Goal: Contribute content: Contribute content

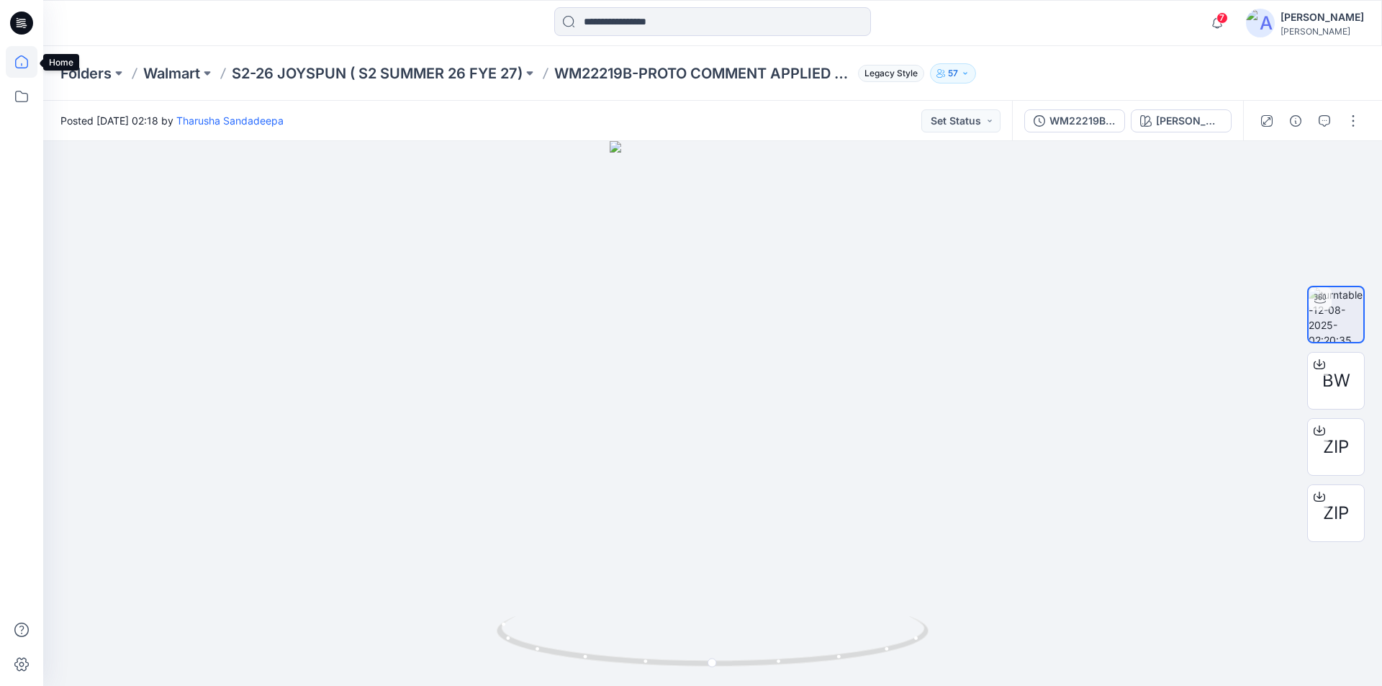
click at [27, 58] on icon at bounding box center [22, 62] width 32 height 32
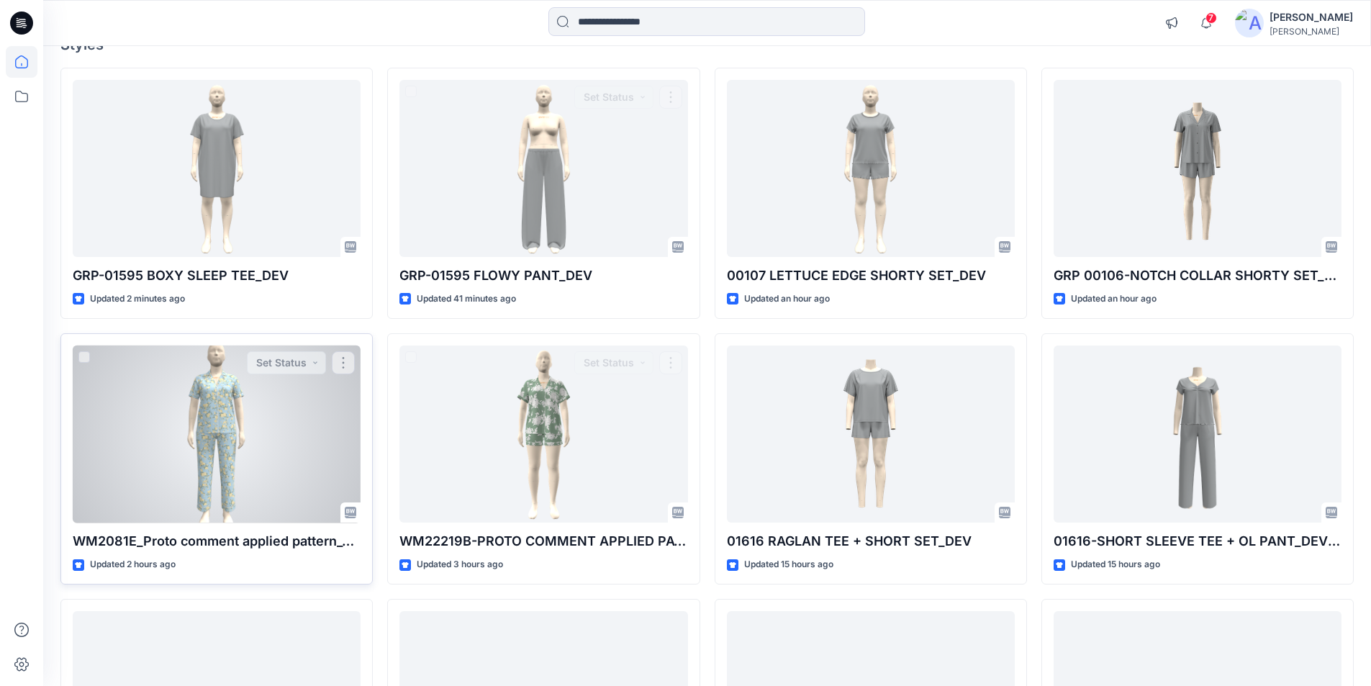
scroll to position [144, 0]
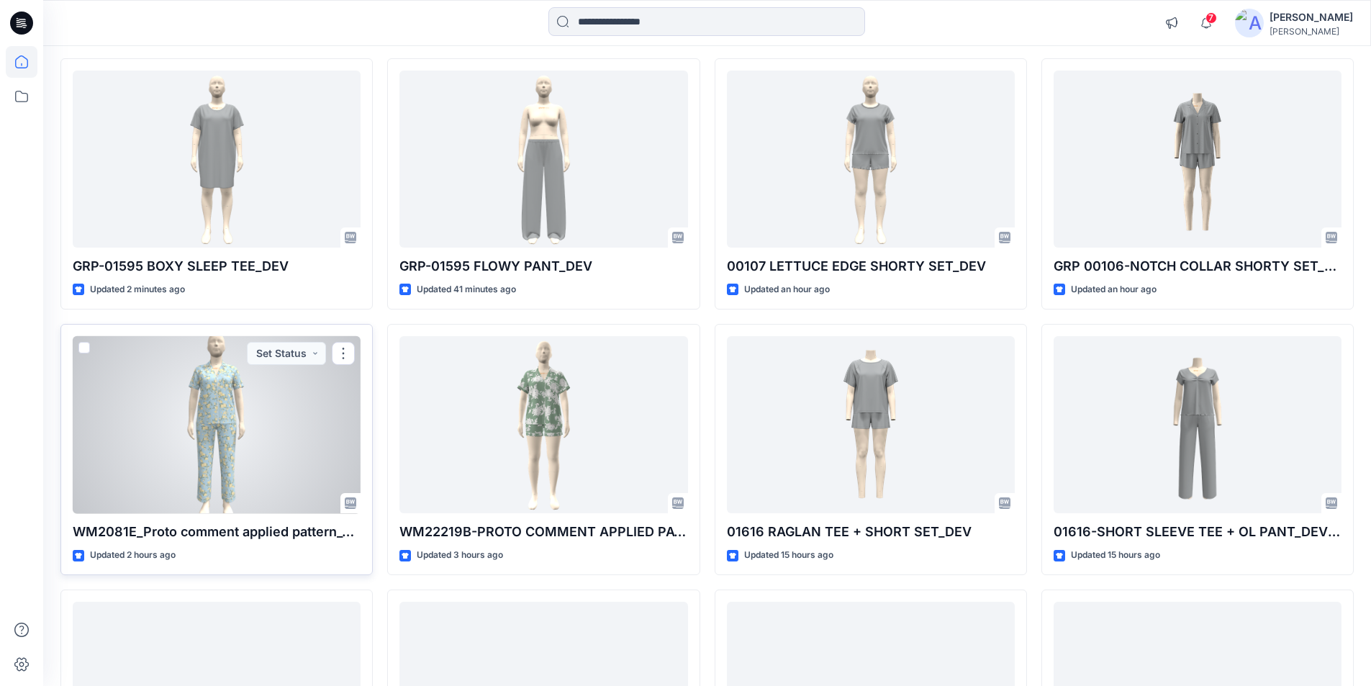
click at [191, 423] on div at bounding box center [217, 425] width 288 height 178
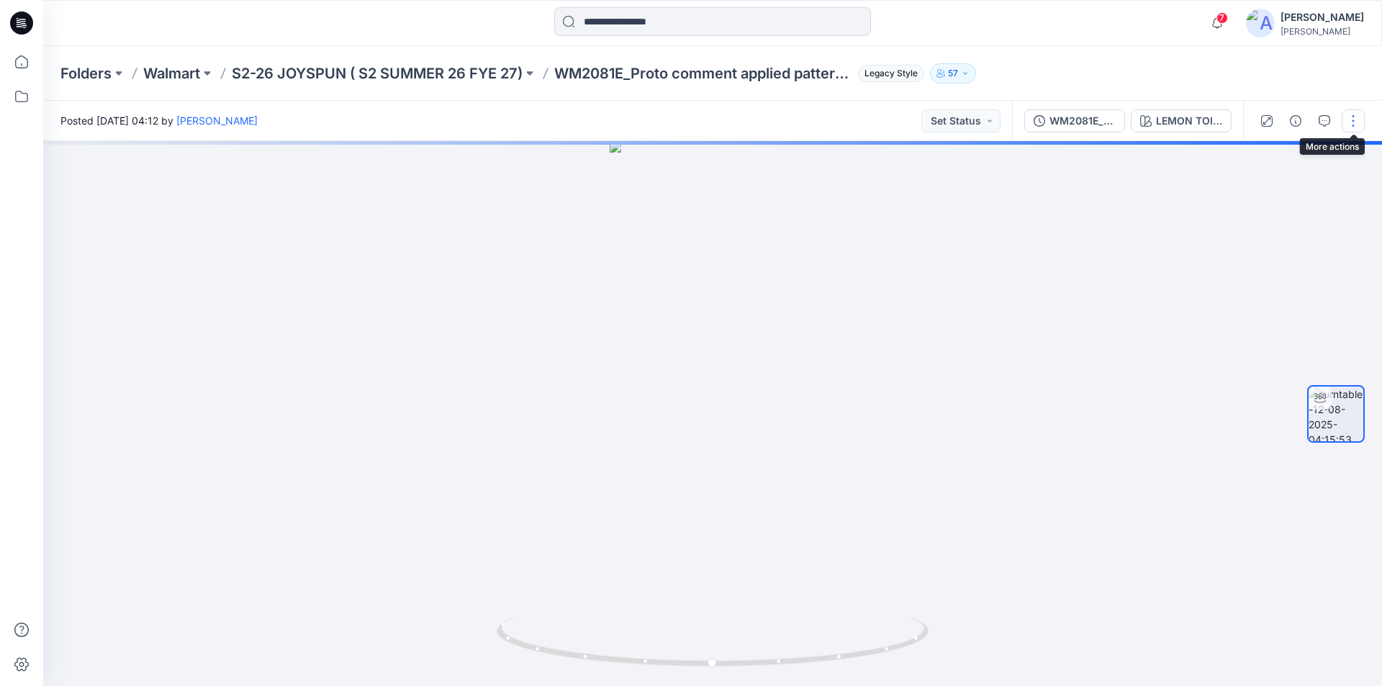
click at [1357, 122] on button "button" at bounding box center [1353, 120] width 23 height 23
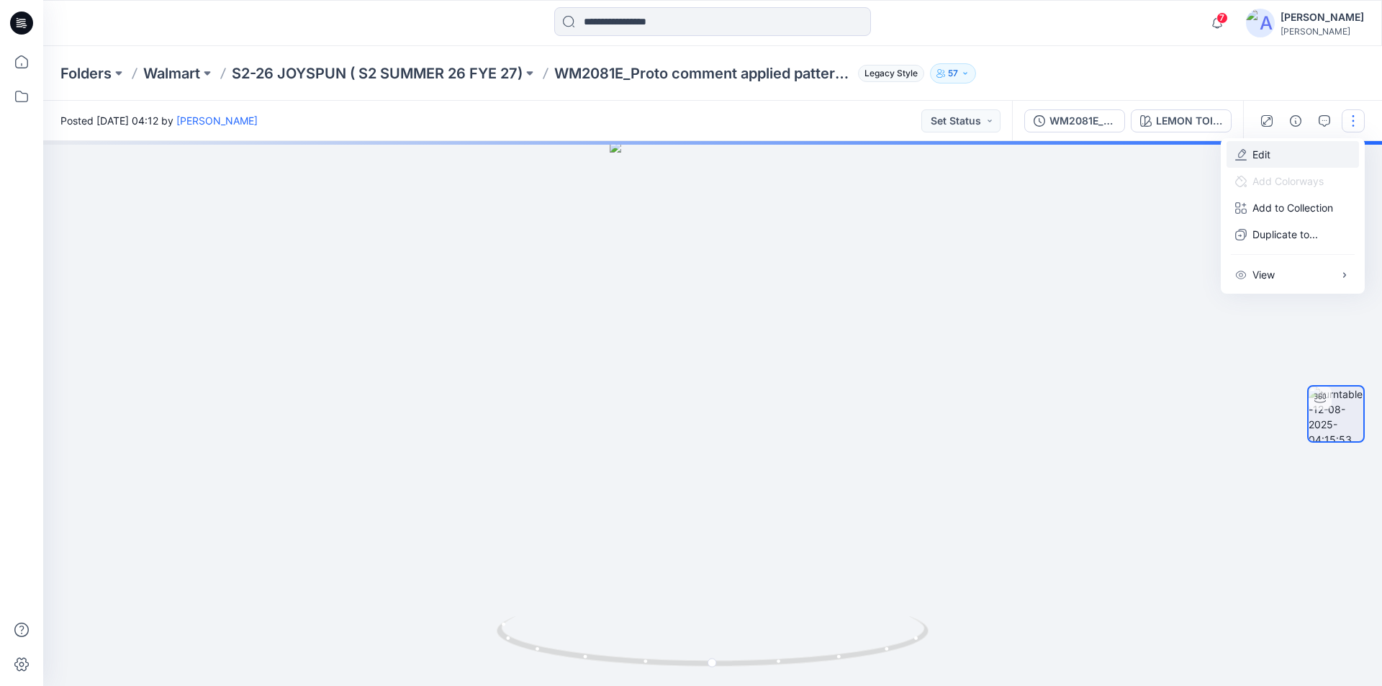
click at [1267, 154] on p "Edit" at bounding box center [1261, 154] width 18 height 15
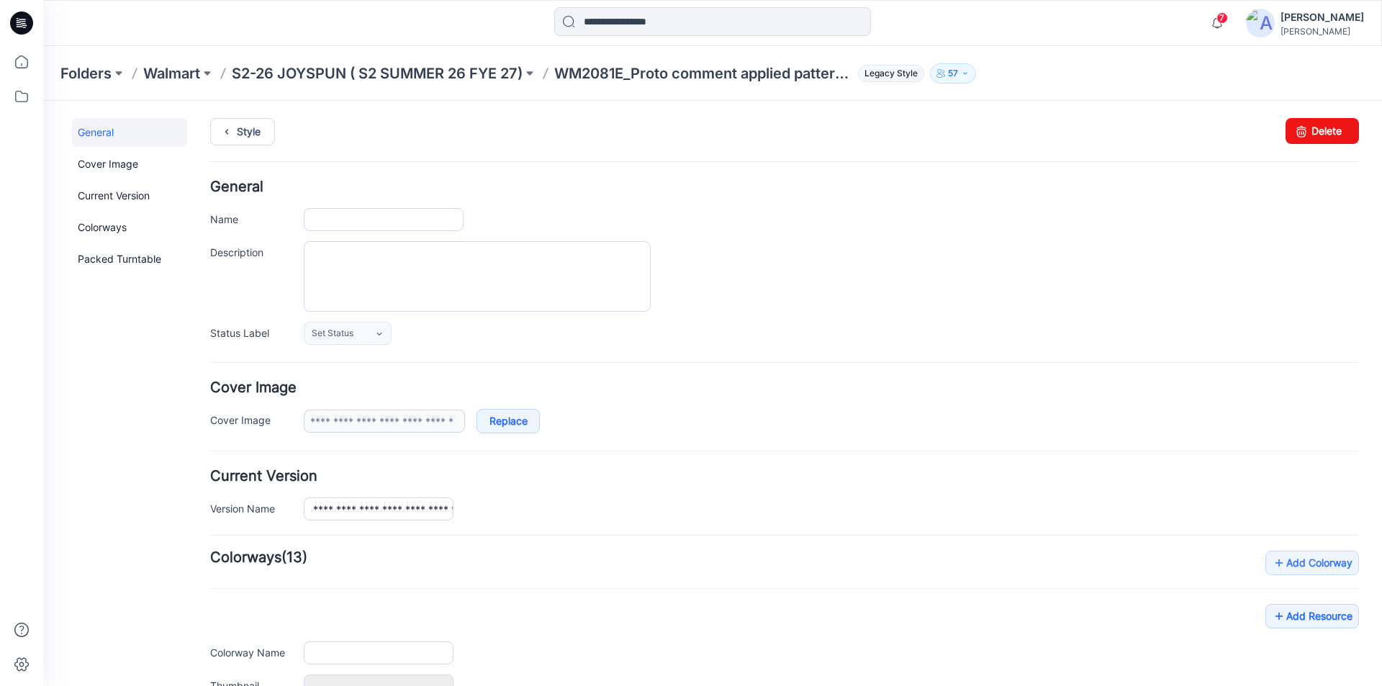
type input "**********"
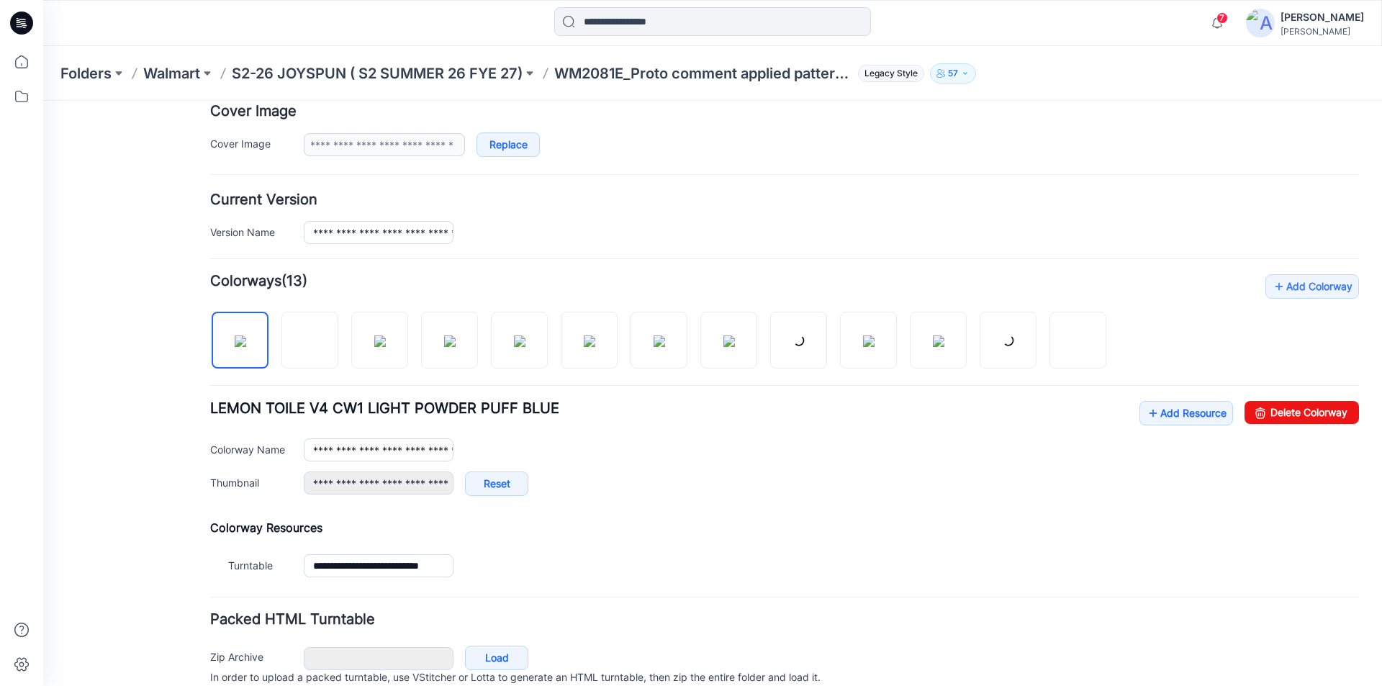
scroll to position [288, 0]
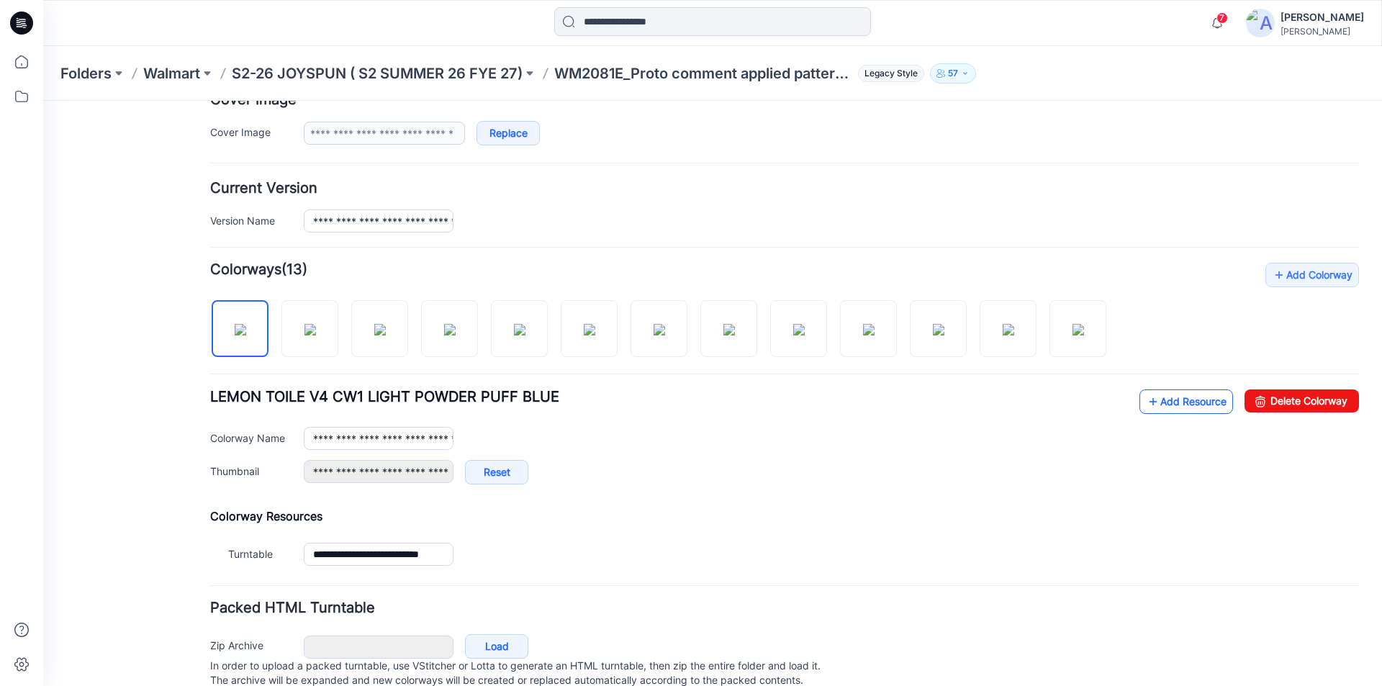
click at [1165, 402] on link "Add Resource" at bounding box center [1186, 401] width 94 height 24
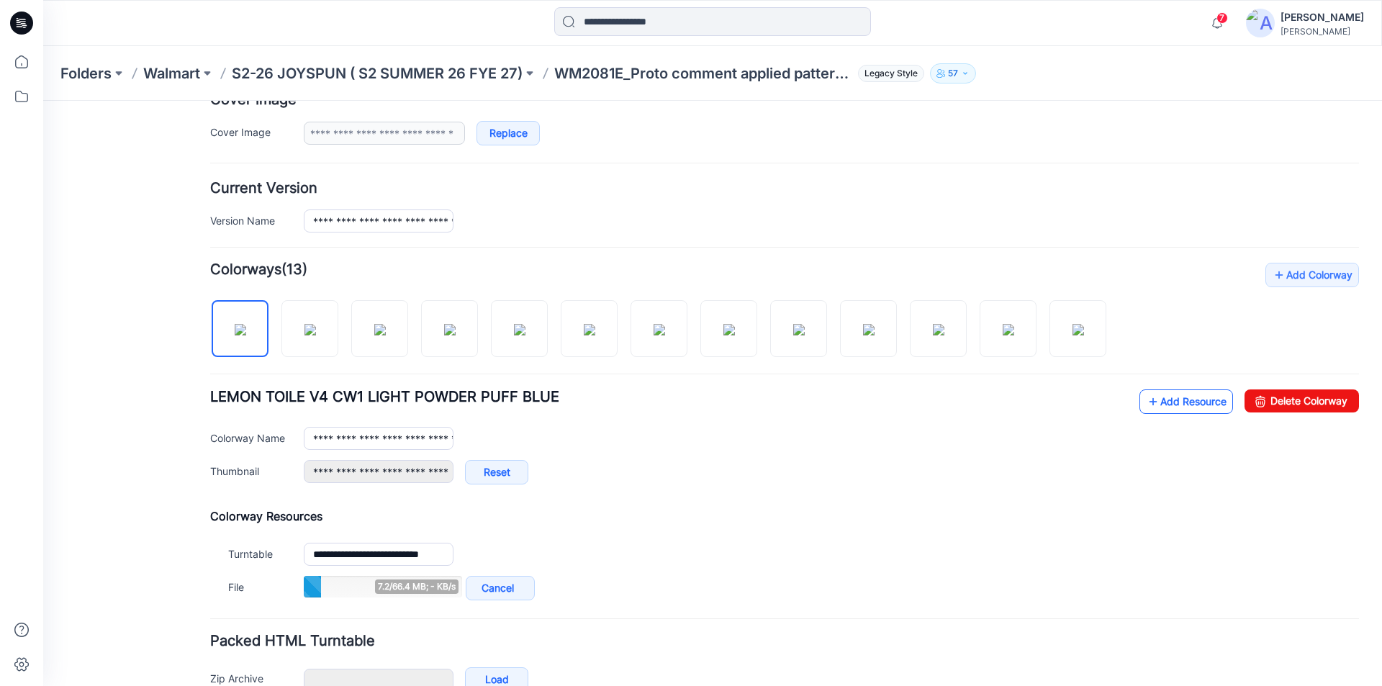
click at [1165, 400] on link "Add Resource" at bounding box center [1186, 401] width 94 height 24
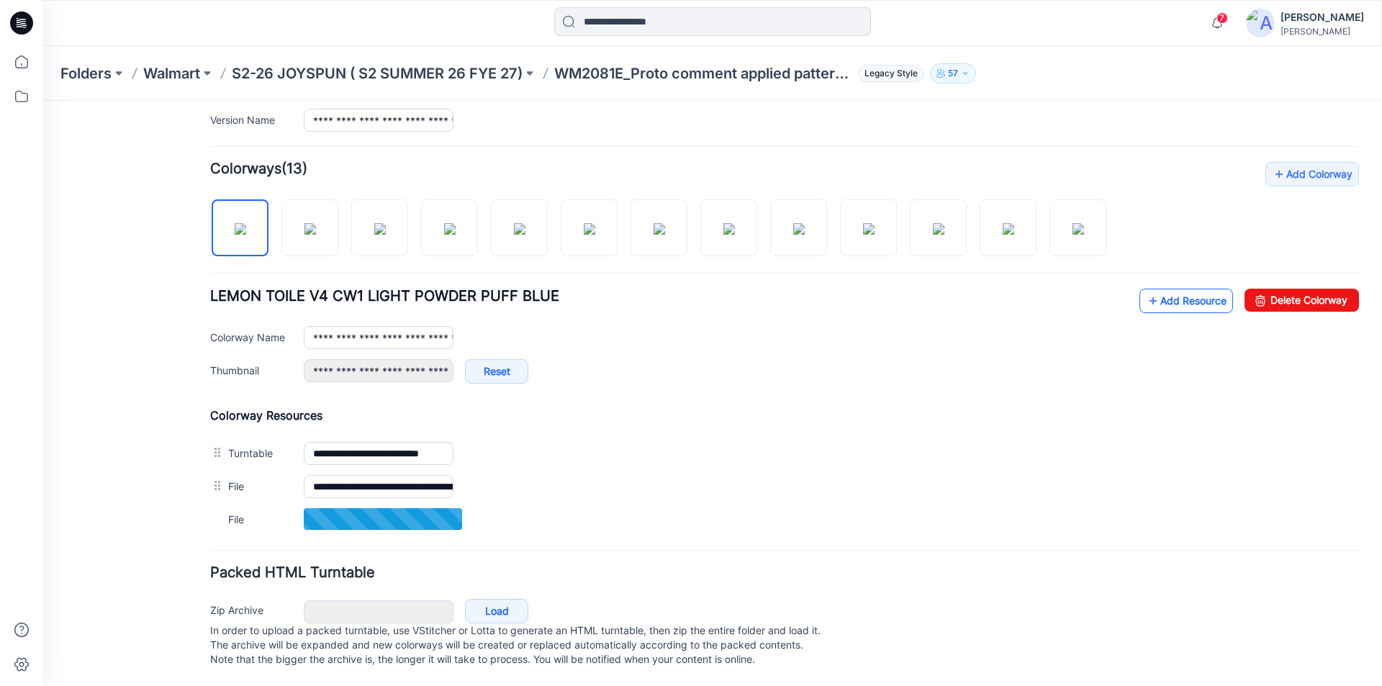
scroll to position [403, 0]
click at [1146, 289] on icon at bounding box center [1153, 300] width 14 height 23
click at [1163, 288] on link "Add Resource" at bounding box center [1186, 300] width 94 height 24
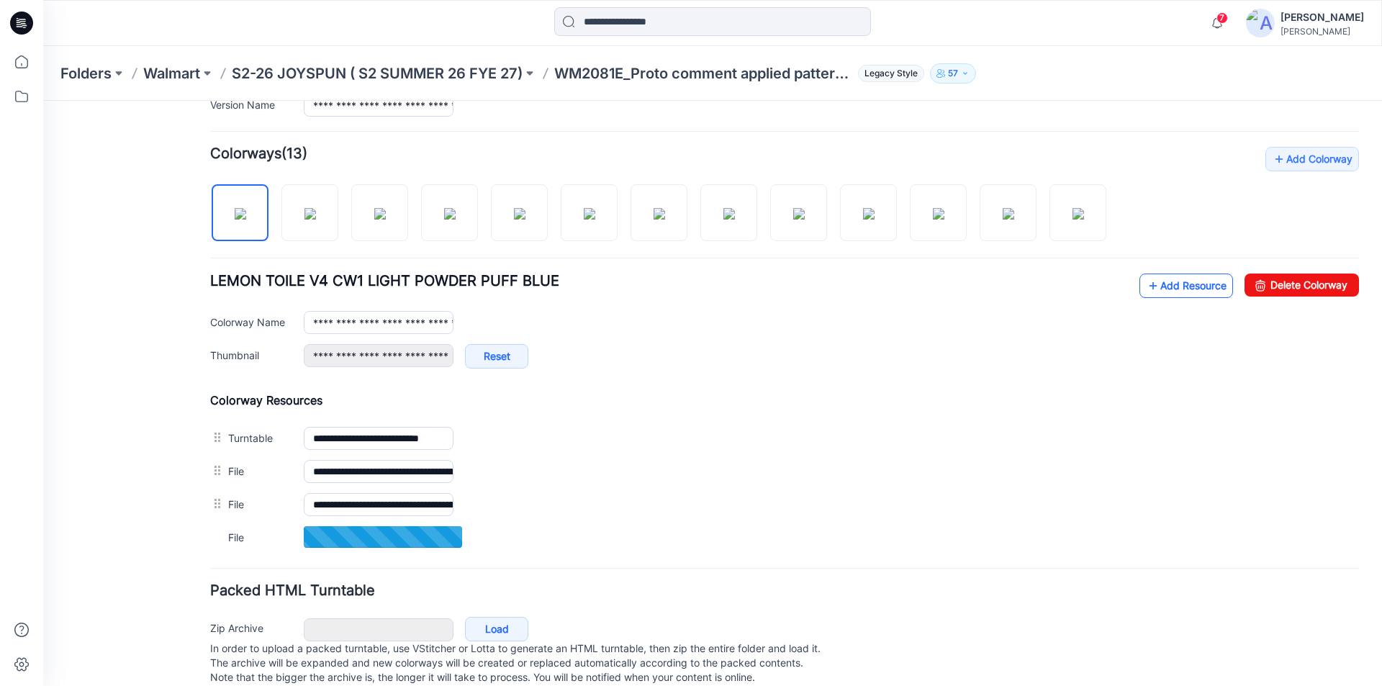
click at [1146, 282] on icon at bounding box center [1153, 285] width 14 height 23
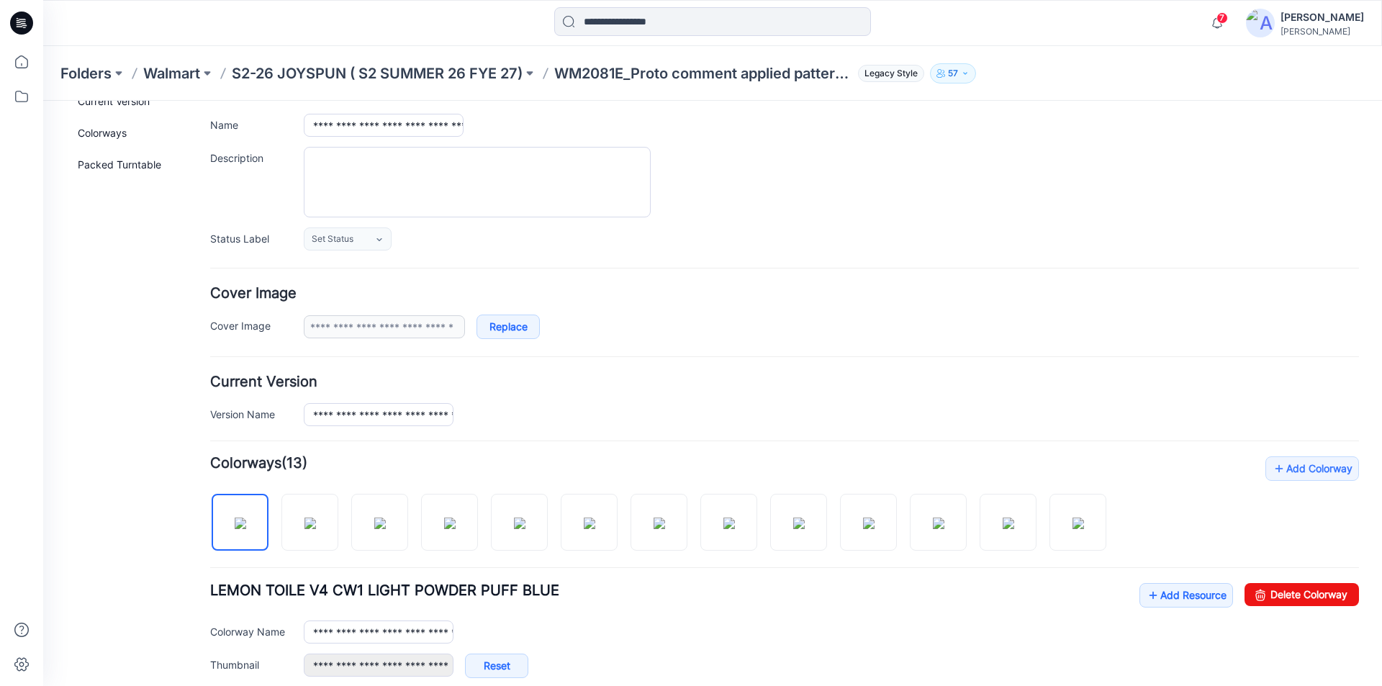
scroll to position [0, 0]
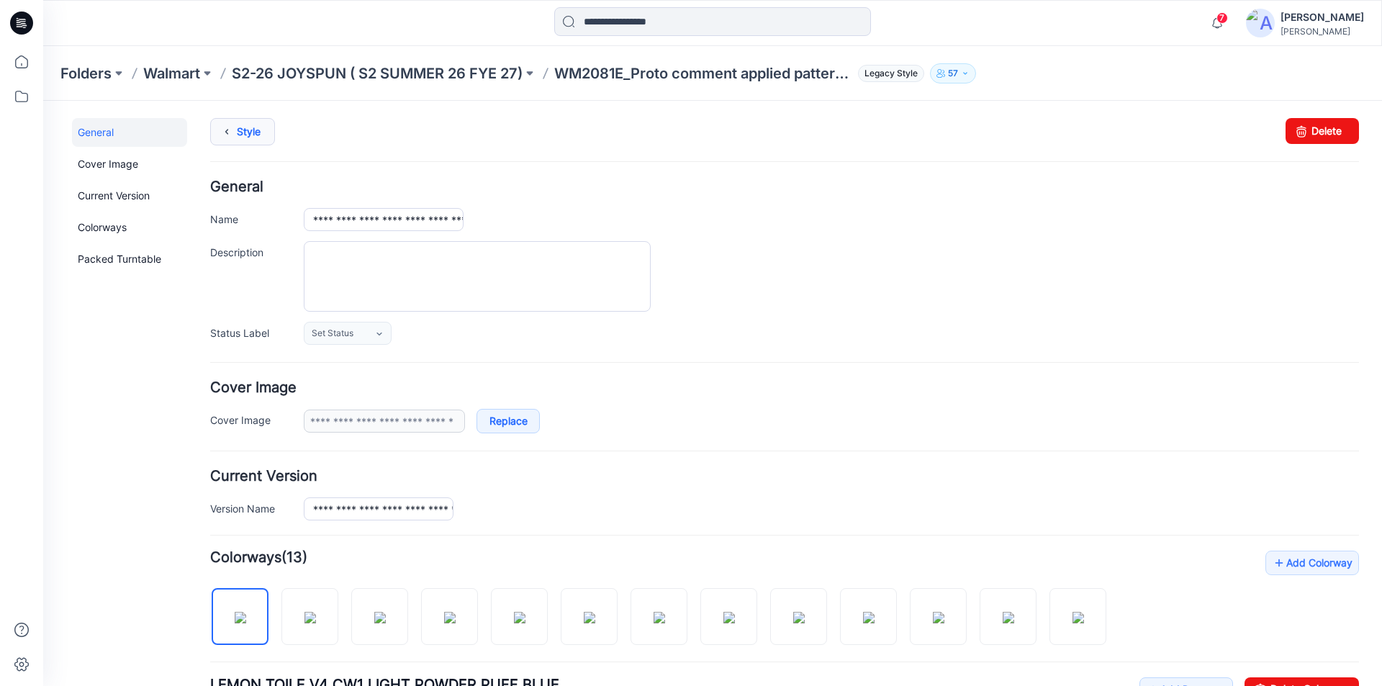
click at [235, 132] on icon at bounding box center [227, 132] width 20 height 26
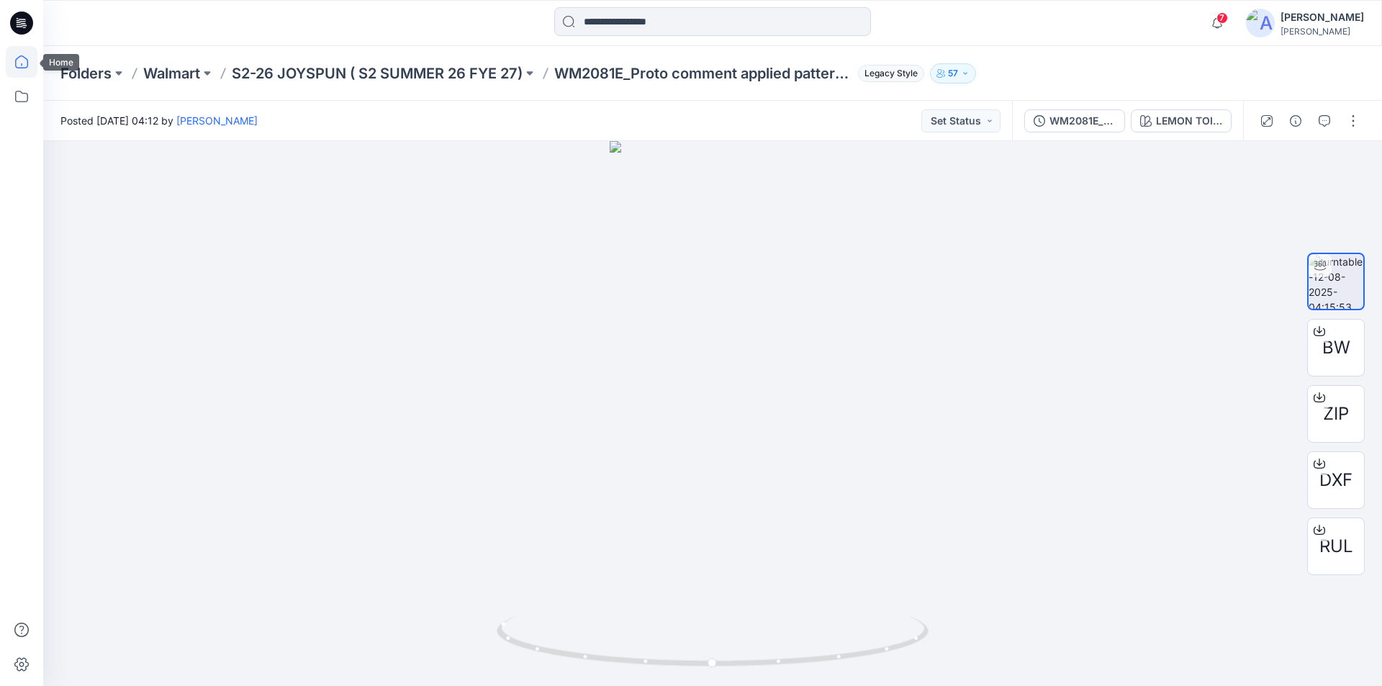
click at [24, 58] on icon at bounding box center [21, 61] width 13 height 13
